Goal: Transaction & Acquisition: Purchase product/service

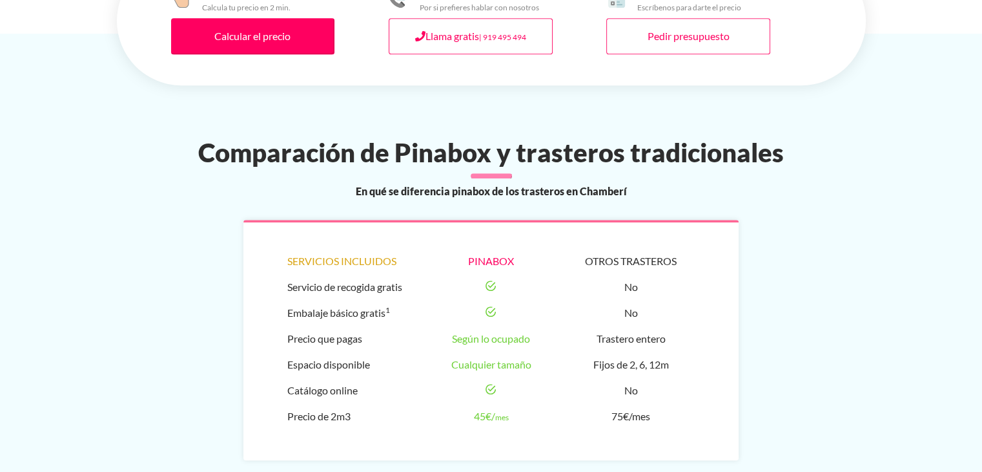
scroll to position [710, 0]
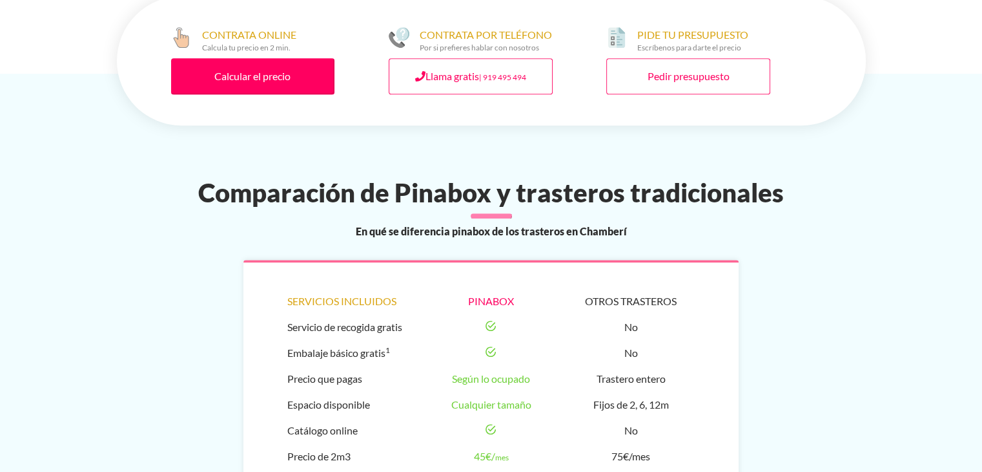
click at [233, 56] on div "CONTRATA ONLINE Calcula tu precio en 2 min. Calcular el precio" at bounding box center [273, 60] width 205 height 67
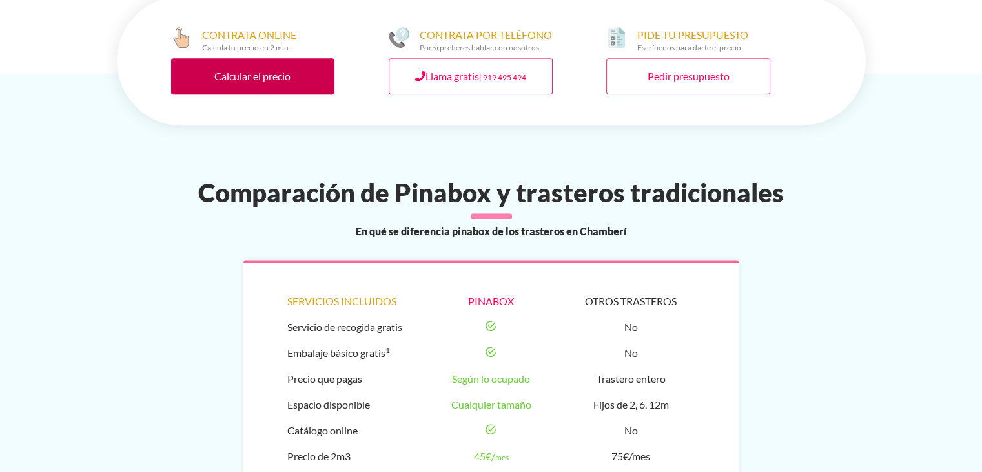
click at [229, 87] on link "Calcular el precio" at bounding box center [253, 76] width 164 height 36
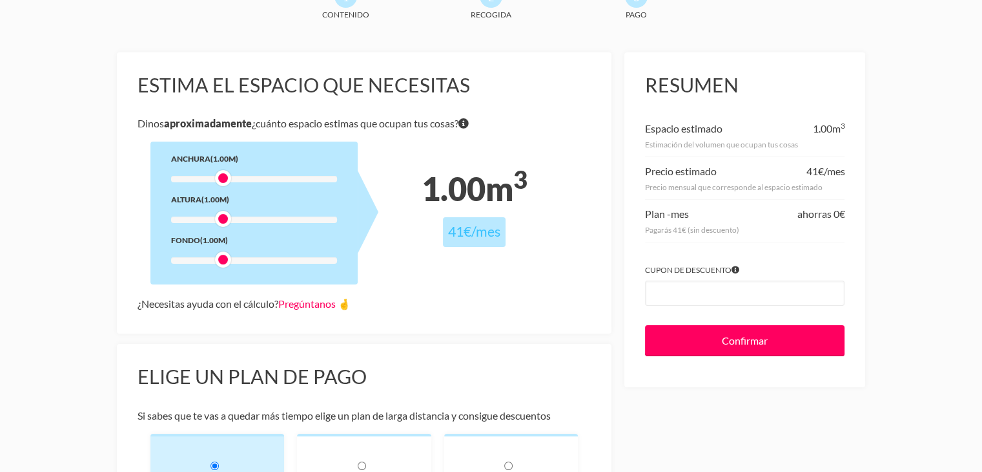
scroll to position [65, 0]
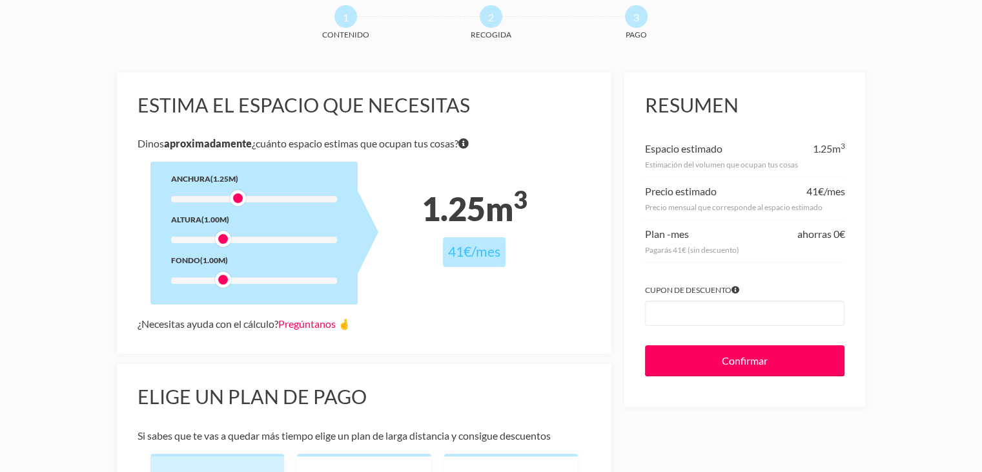
drag, startPoint x: 230, startPoint y: 197, endPoint x: 263, endPoint y: 200, distance: 33.1
click at [263, 200] on div at bounding box center [254, 199] width 166 height 6
drag, startPoint x: 251, startPoint y: 200, endPoint x: 279, endPoint y: 193, distance: 29.3
click at [279, 193] on div at bounding box center [283, 198] width 16 height 16
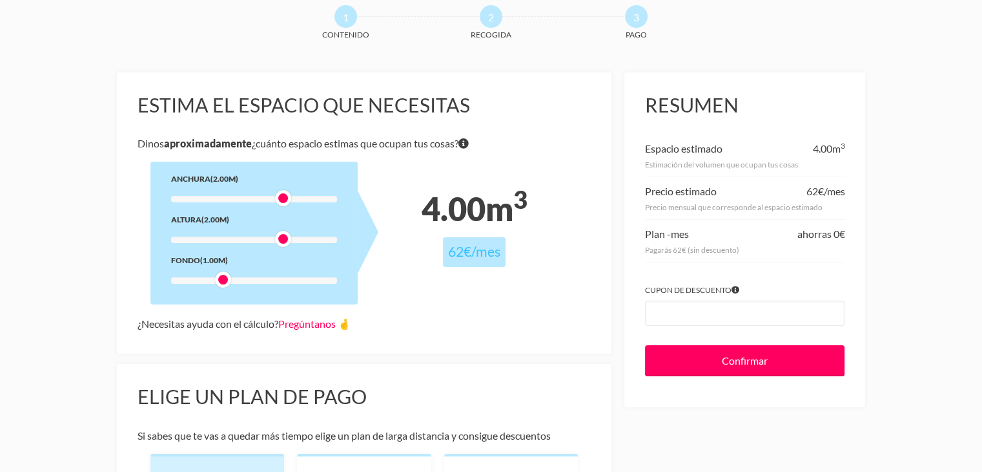
drag, startPoint x: 222, startPoint y: 241, endPoint x: 282, endPoint y: 241, distance: 60.1
click at [282, 241] on div at bounding box center [283, 239] width 16 height 16
drag, startPoint x: 226, startPoint y: 282, endPoint x: 257, endPoint y: 282, distance: 31.0
click at [245, 282] on div at bounding box center [254, 280] width 166 height 6
drag, startPoint x: 257, startPoint y: 282, endPoint x: 289, endPoint y: 282, distance: 31.6
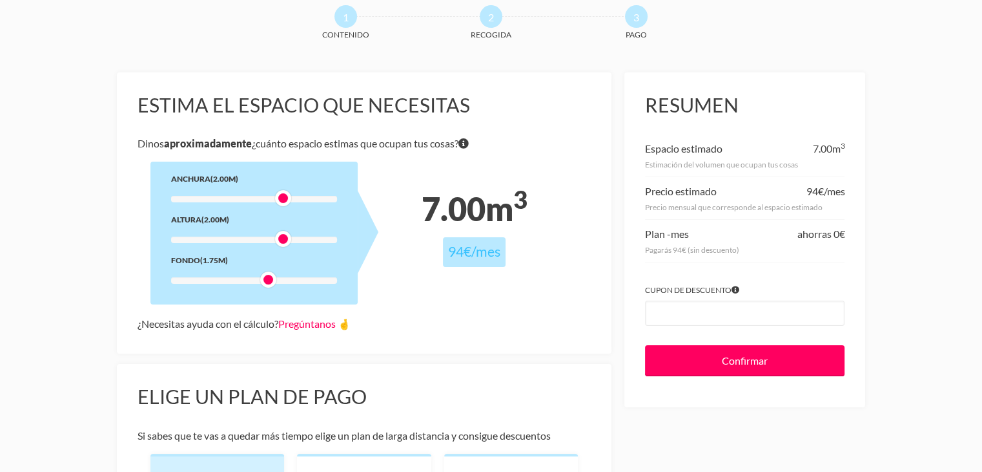
click at [289, 282] on div at bounding box center [254, 280] width 166 height 6
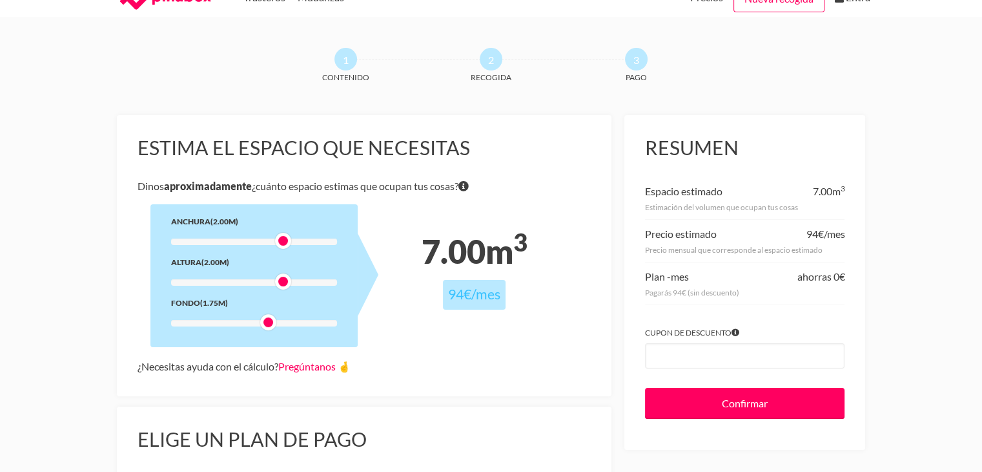
scroll to position [0, 0]
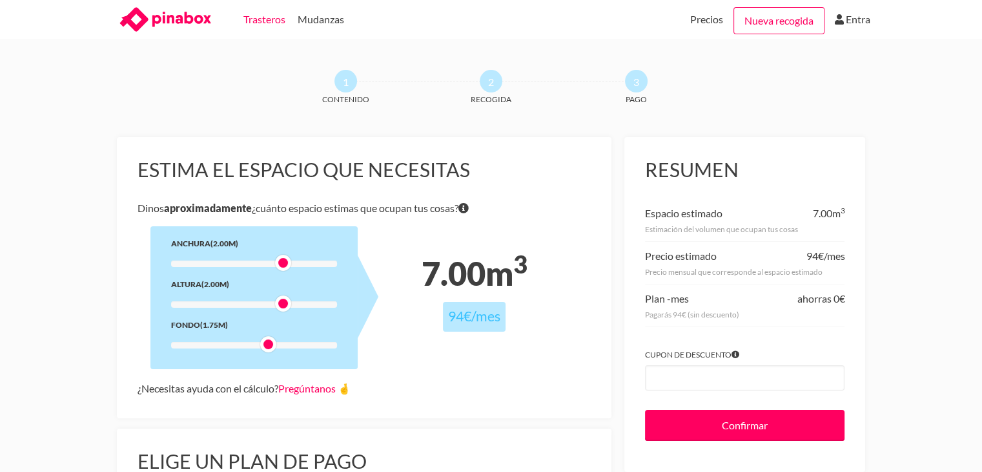
click at [254, 17] on link "Trasteros" at bounding box center [265, 19] width 42 height 39
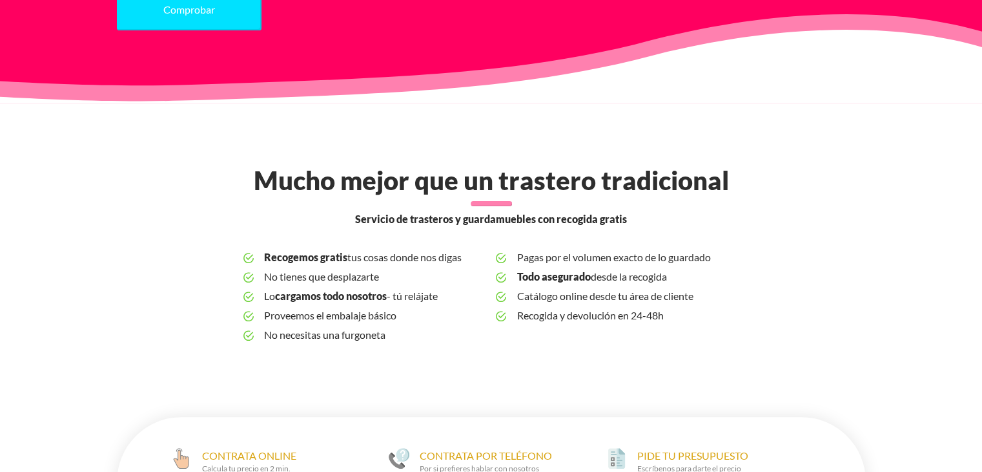
scroll to position [129, 0]
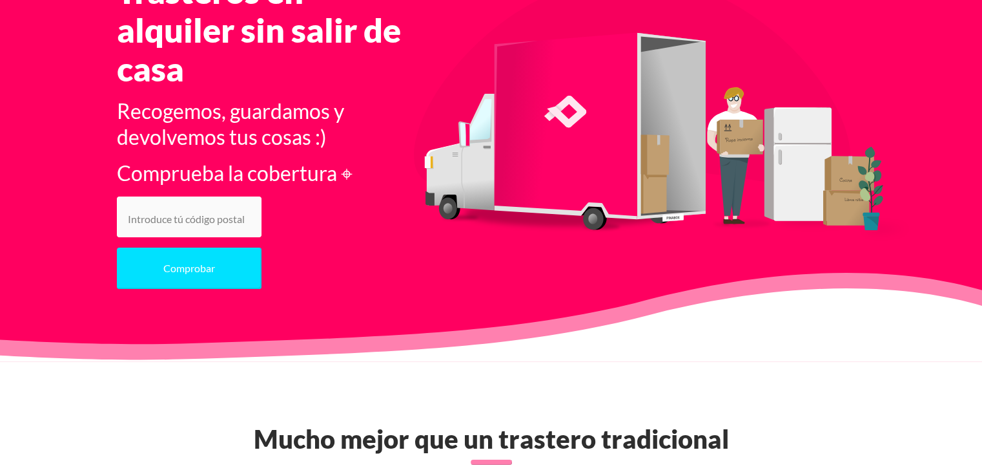
click at [171, 209] on input "number" at bounding box center [189, 216] width 145 height 41
type input "28003"
click at [117, 247] on button "Comprobar" at bounding box center [189, 267] width 145 height 41
